Goal: Find specific page/section: Find specific page/section

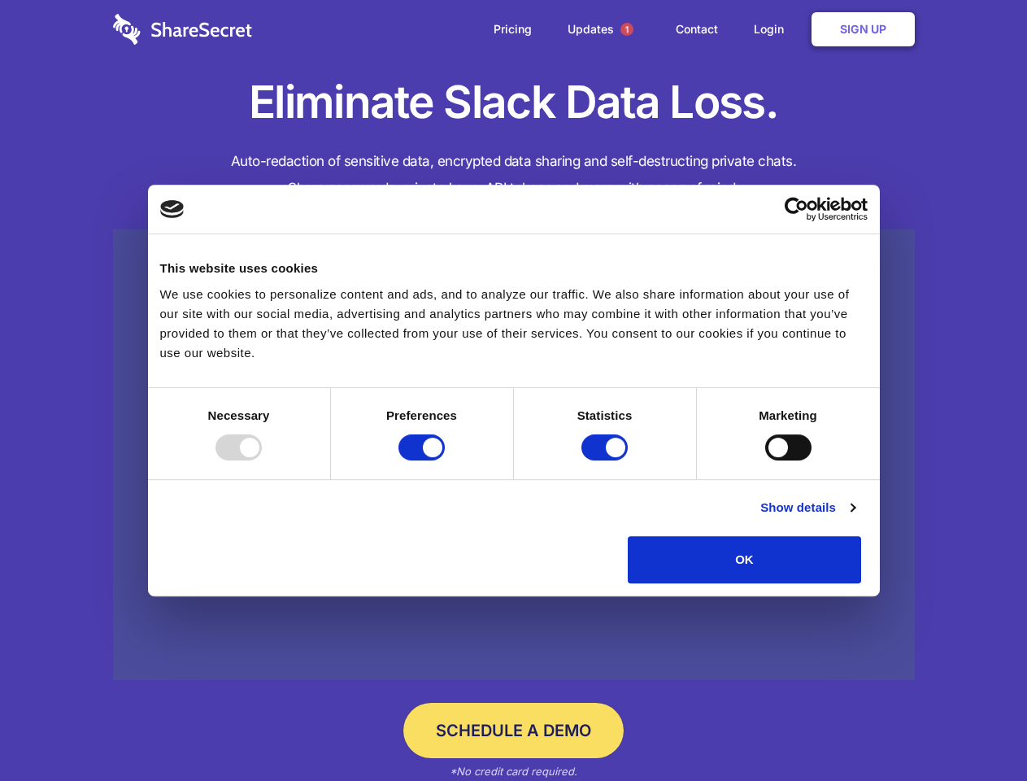
click at [262, 460] on div at bounding box center [238, 447] width 46 height 26
click at [445, 460] on input "Preferences" at bounding box center [421, 447] width 46 height 26
checkbox input "false"
click at [607, 460] on input "Statistics" at bounding box center [604, 447] width 46 height 26
checkbox input "false"
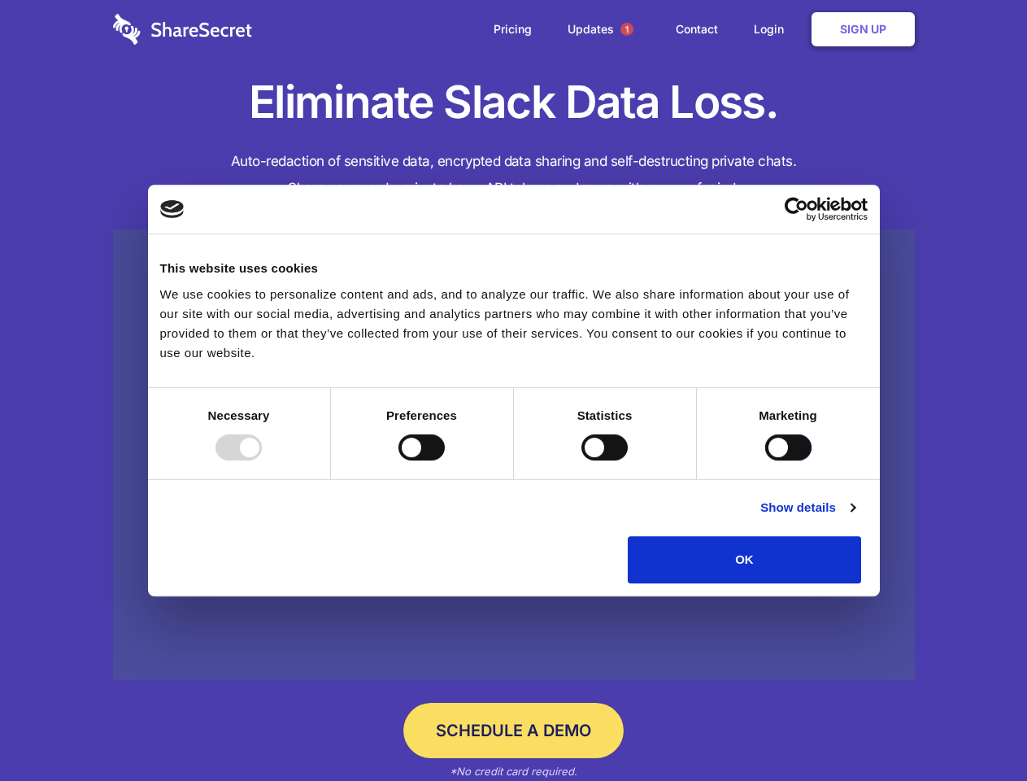
click at [765, 460] on input "Marketing" at bounding box center [788, 447] width 46 height 26
checkbox input "true"
click at [855, 517] on link "Show details" at bounding box center [807, 508] width 94 height 20
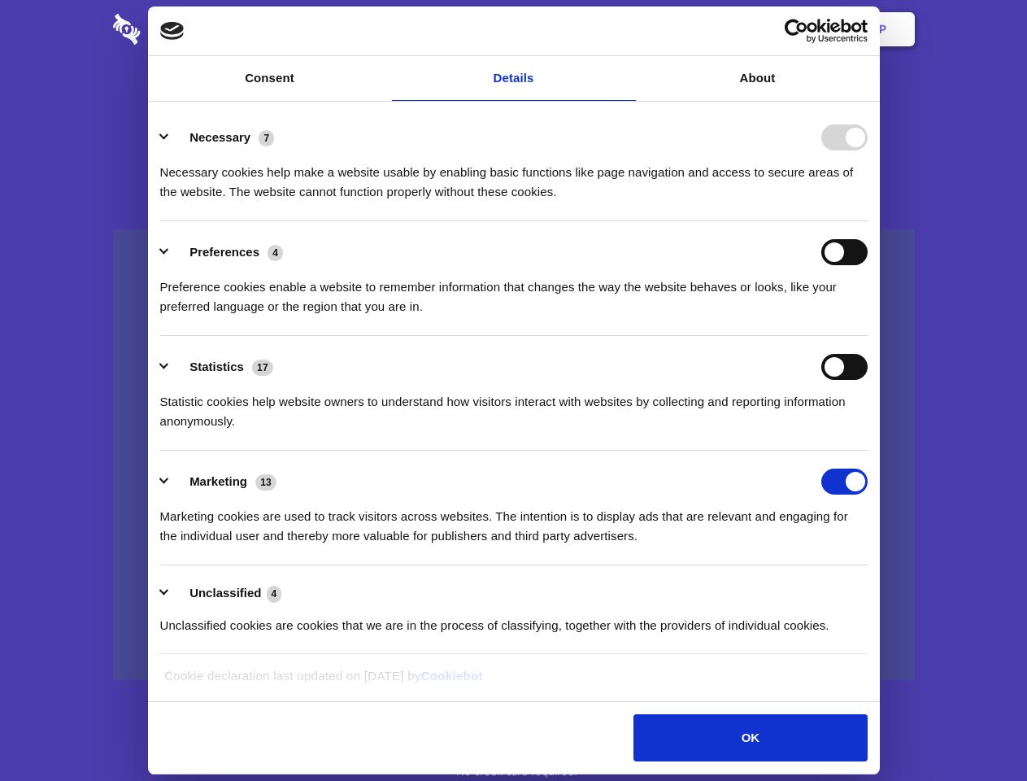
click at [868, 336] on li "Preferences 4 Preference cookies enable a website to remember information that …" at bounding box center [513, 278] width 707 height 115
click at [626, 29] on span "1" at bounding box center [626, 29] width 13 height 13
